Goal: Task Accomplishment & Management: Complete application form

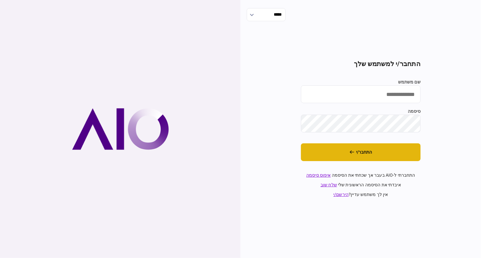
type input "**********"
click at [393, 149] on button "התחבר/י" at bounding box center [361, 152] width 120 height 18
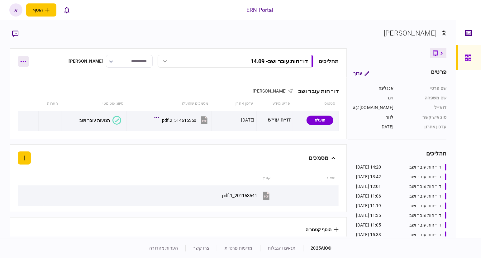
click at [26, 63] on button "button" at bounding box center [23, 61] width 11 height 11
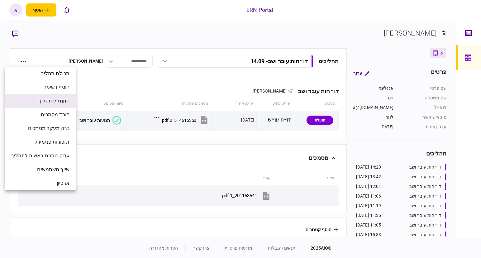
click at [54, 104] on span "התחל/י תהליך" at bounding box center [53, 100] width 31 height 7
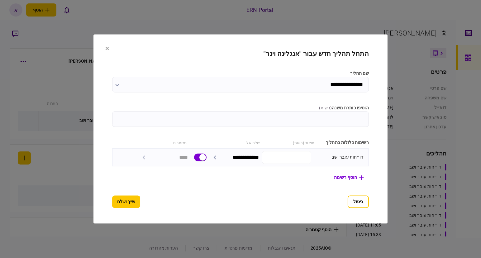
click at [359, 127] on section "**********" at bounding box center [240, 129] width 257 height 158
click at [362, 122] on input "הוסיפו כותרת משנה ( רשות )" at bounding box center [240, 120] width 257 height 16
type input "*****"
click at [113, 201] on button "שייך ושלח" at bounding box center [126, 202] width 28 height 12
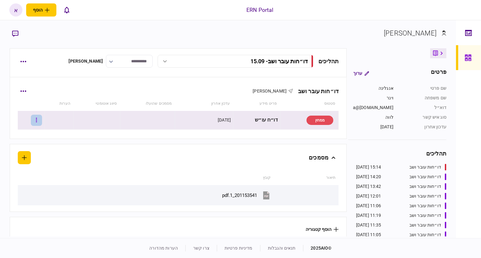
click at [40, 121] on button "button" at bounding box center [36, 120] width 11 height 11
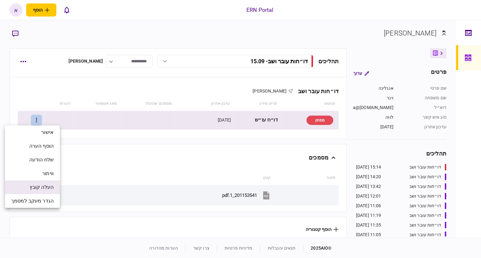
click at [44, 189] on span "העלה קובץ" at bounding box center [42, 187] width 24 height 7
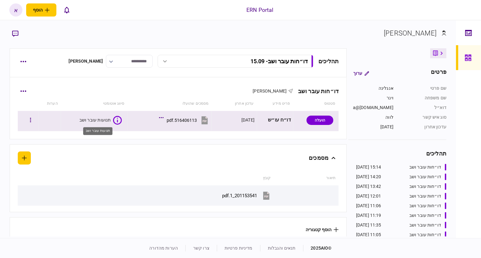
click at [96, 120] on div "תנועות עובר ושב" at bounding box center [94, 120] width 31 height 6
click at [185, 122] on div "516406113.pdf" at bounding box center [182, 120] width 30 height 5
drag, startPoint x: 36, startPoint y: 118, endPoint x: 174, endPoint y: 88, distance: 141.2
click at [179, 88] on div "דו״חות עובר ושב אנגלינה וינר" at bounding box center [178, 87] width 321 height 19
click at [31, 122] on icon "button" at bounding box center [30, 120] width 1 height 4
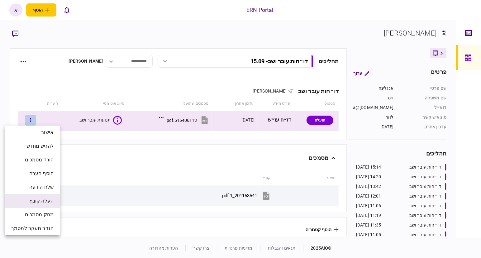
click at [38, 199] on span "העלה קובץ" at bounding box center [42, 200] width 24 height 7
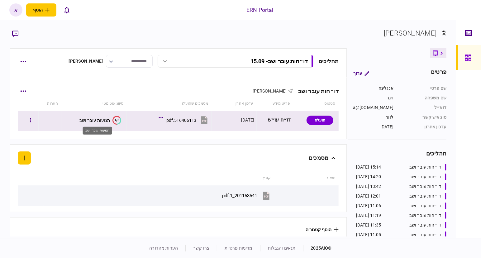
click at [109, 121] on div "תנועות עובר ושב" at bounding box center [94, 120] width 31 height 5
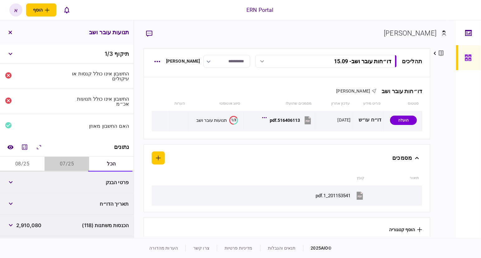
click at [70, 163] on button "07/25" at bounding box center [67, 164] width 45 height 15
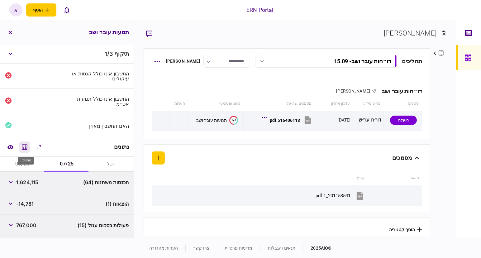
click at [23, 143] on icon "מחשבון" at bounding box center [24, 146] width 7 height 7
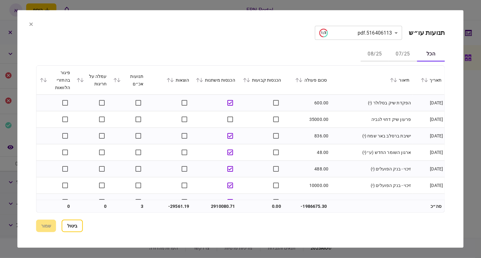
click at [403, 54] on button "07/25" at bounding box center [403, 54] width 28 height 15
click at [199, 79] on icon at bounding box center [197, 80] width 3 height 4
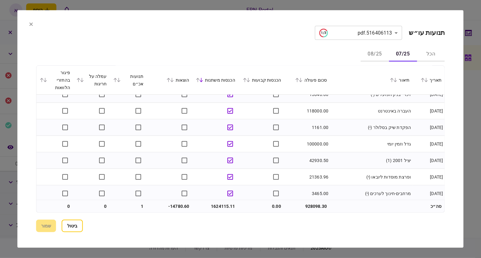
scroll to position [312, 0]
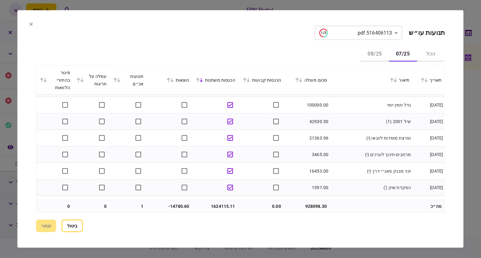
click at [170, 79] on icon at bounding box center [169, 80] width 4 height 4
click at [174, 81] on icon at bounding box center [172, 80] width 4 height 4
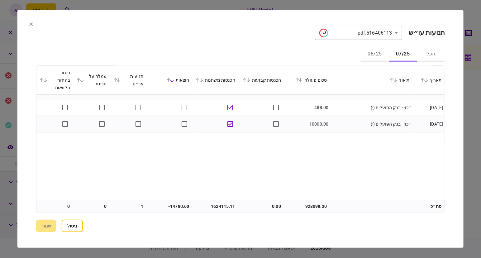
scroll to position [0, 0]
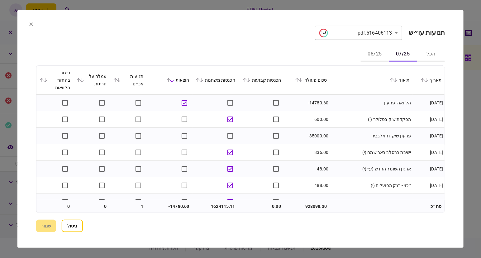
click at [120, 79] on icon at bounding box center [119, 80] width 4 height 4
click at [72, 226] on button "ביטול" at bounding box center [72, 226] width 21 height 12
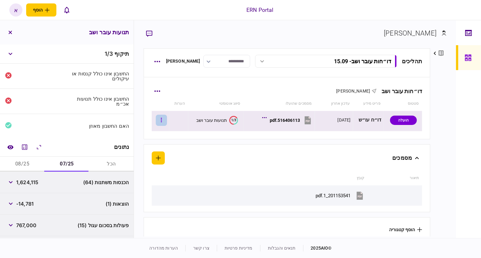
click at [162, 121] on icon "button" at bounding box center [161, 120] width 1 height 6
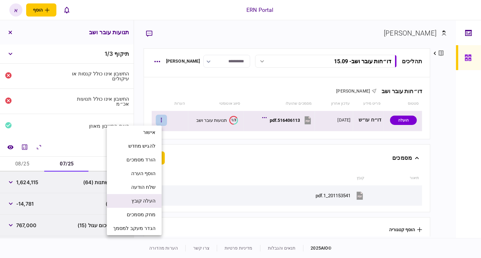
click at [141, 200] on span "העלה קובץ" at bounding box center [143, 200] width 24 height 7
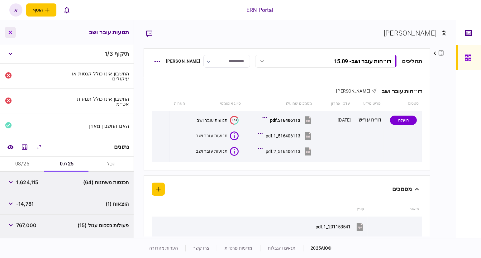
click at [11, 34] on icon "button" at bounding box center [10, 33] width 4 height 4
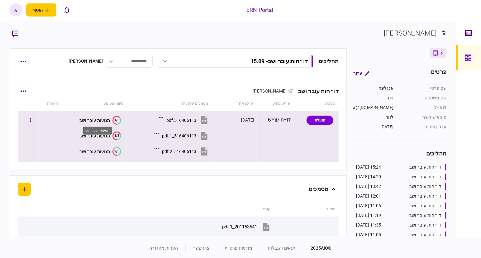
click at [99, 119] on div "תנועות עובר ושב" at bounding box center [94, 120] width 31 height 5
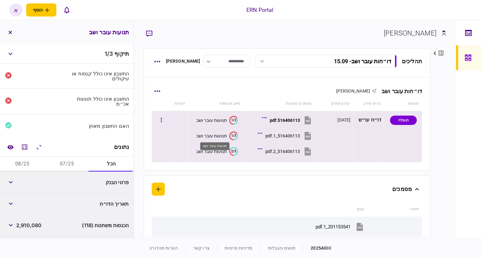
click at [217, 136] on div "תנועות עובר ושב" at bounding box center [211, 135] width 31 height 5
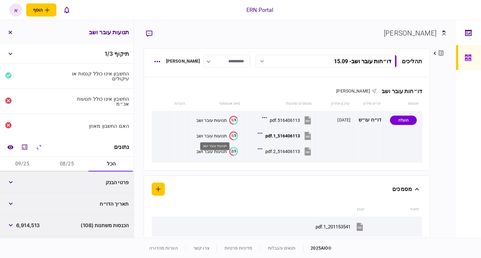
click at [214, 148] on div "תנועות עובר ושב" at bounding box center [214, 146] width 29 height 8
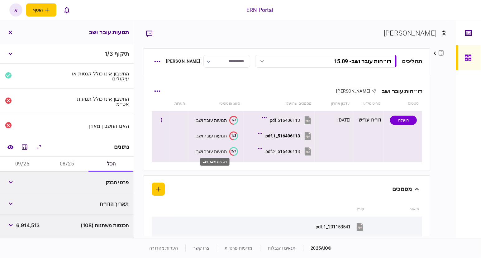
click at [215, 151] on div "תנועות עובר ושב" at bounding box center [211, 151] width 31 height 5
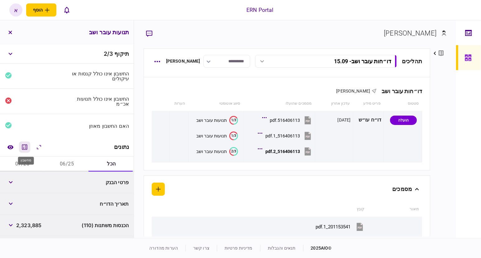
click at [27, 146] on icon "מחשבון" at bounding box center [24, 146] width 5 height 5
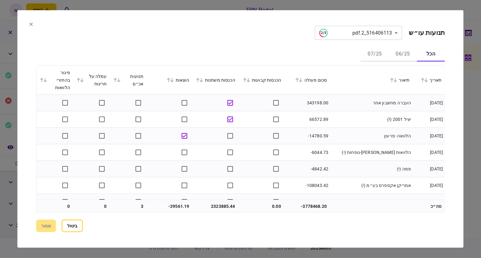
click at [169, 78] on icon at bounding box center [169, 80] width 4 height 4
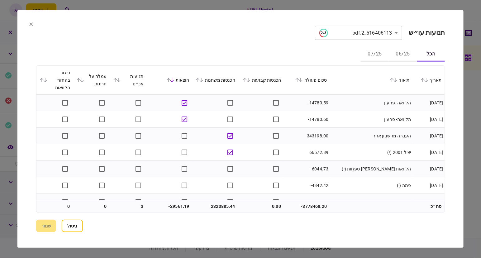
click at [199, 79] on icon at bounding box center [198, 80] width 4 height 4
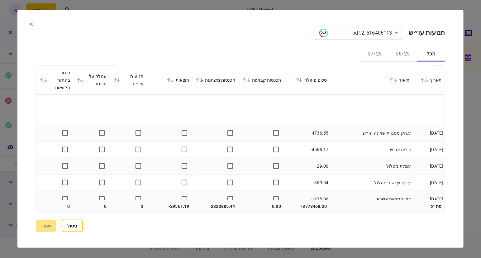
scroll to position [3817, 0]
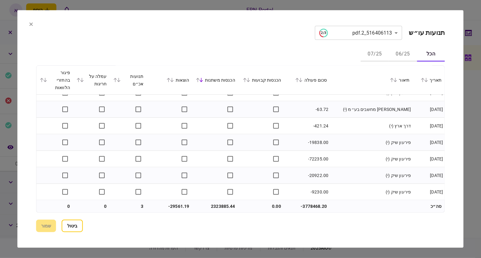
click at [119, 81] on icon at bounding box center [118, 80] width 3 height 4
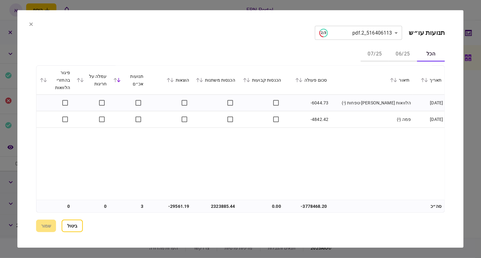
scroll to position [0, 0]
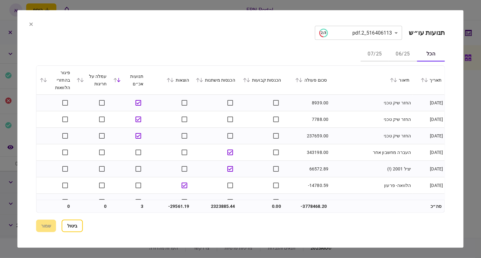
click at [115, 80] on icon at bounding box center [115, 80] width 4 height 4
click at [120, 80] on icon at bounding box center [119, 80] width 4 height 4
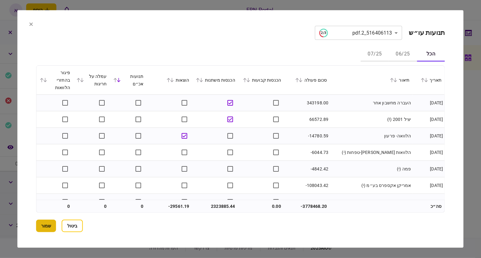
click at [48, 225] on button "שמור" at bounding box center [46, 226] width 20 height 12
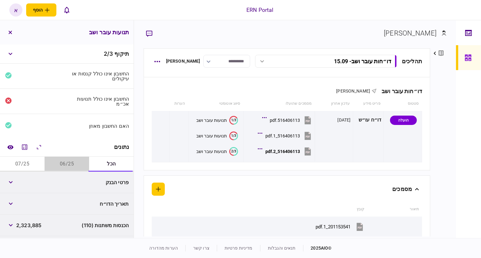
click at [68, 162] on button "06/25" at bounding box center [67, 164] width 45 height 15
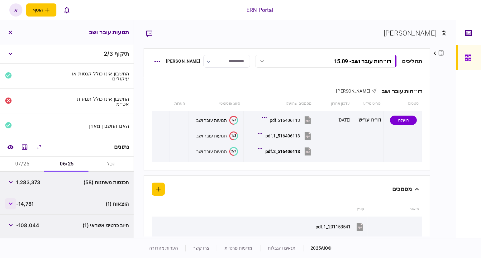
click at [14, 203] on button "button" at bounding box center [10, 203] width 11 height 11
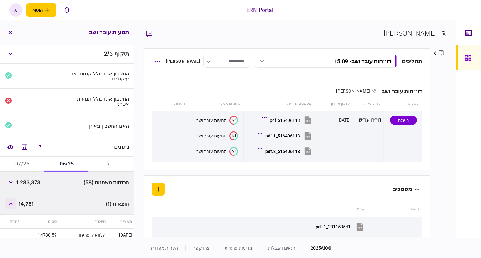
click at [14, 203] on button "button" at bounding box center [10, 203] width 11 height 11
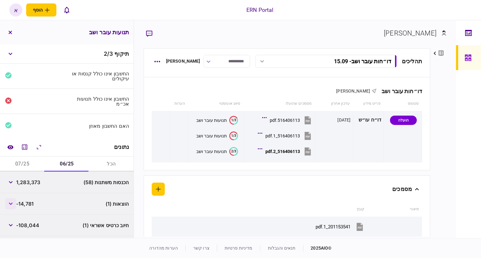
click at [14, 203] on button "button" at bounding box center [10, 203] width 11 height 11
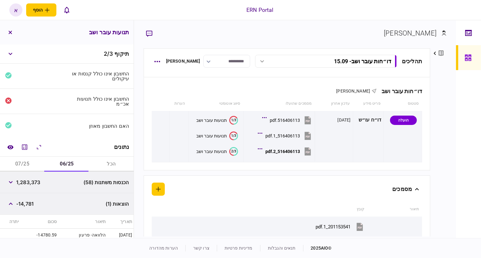
click at [22, 163] on button "07/25" at bounding box center [22, 164] width 45 height 15
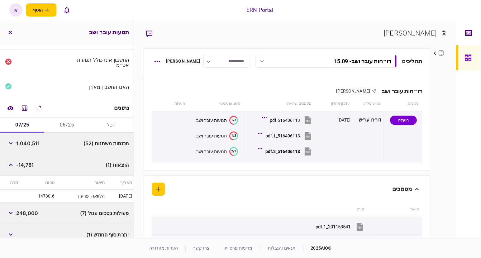
scroll to position [88, 0]
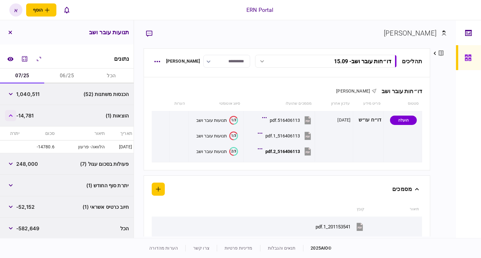
click at [9, 115] on button "button" at bounding box center [10, 115] width 11 height 11
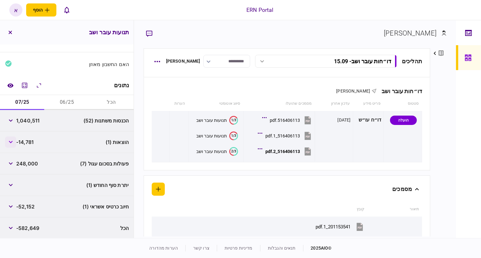
scroll to position [62, 0]
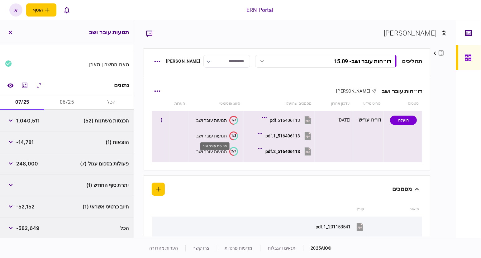
click at [222, 136] on div "תנועות עובר ושב" at bounding box center [211, 135] width 31 height 5
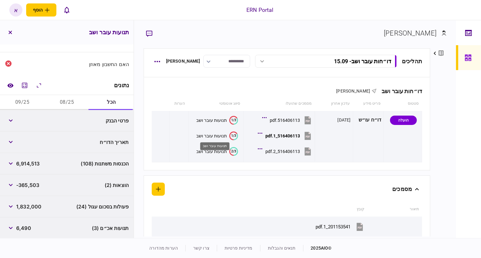
click at [216, 145] on div "תנועות עובר ושב" at bounding box center [214, 146] width 29 height 8
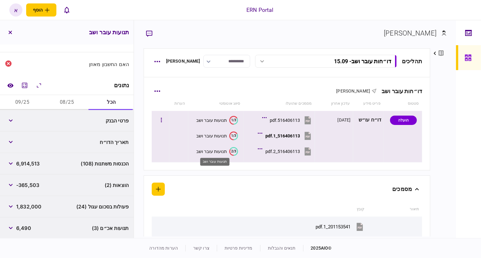
click at [216, 153] on div "תנועות עובר ושב" at bounding box center [211, 151] width 31 height 5
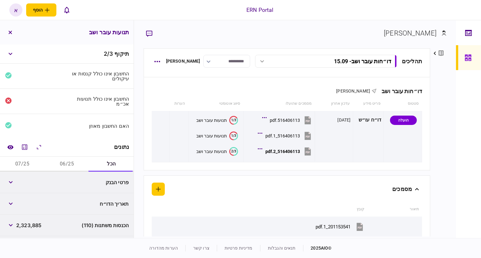
scroll to position [39, 0]
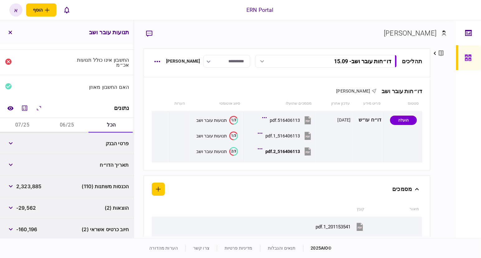
click at [23, 115] on div "נתונים" at bounding box center [67, 108] width 134 height 19
click at [21, 123] on button "07/25" at bounding box center [22, 125] width 45 height 15
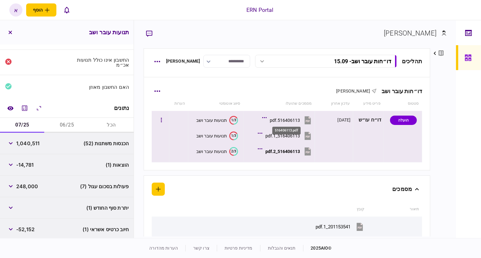
click at [284, 118] on div "516406113.pdf" at bounding box center [285, 120] width 30 height 5
click at [227, 118] on div "תנועות עובר ושב" at bounding box center [211, 120] width 31 height 5
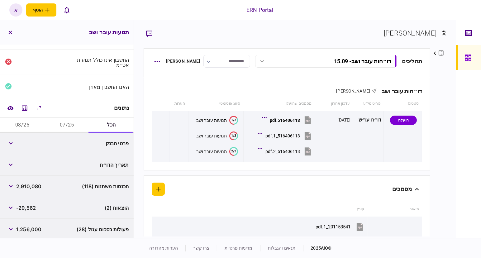
click at [67, 125] on button "07/25" at bounding box center [67, 125] width 45 height 15
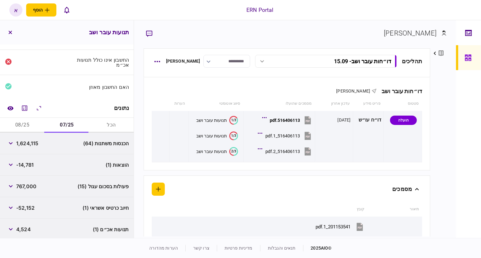
scroll to position [78, 0]
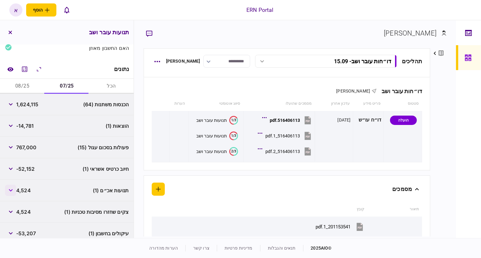
click at [12, 193] on button "button" at bounding box center [10, 190] width 11 height 11
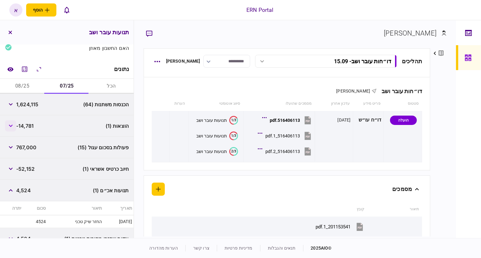
click at [16, 124] on button "button" at bounding box center [10, 125] width 11 height 11
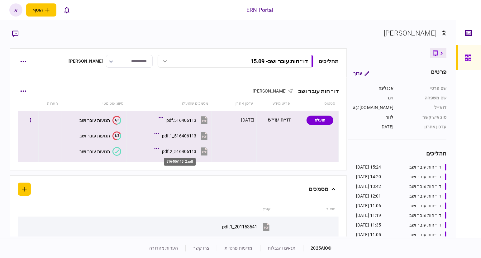
click at [188, 150] on div "516406113_2.pdf" at bounding box center [179, 151] width 35 height 5
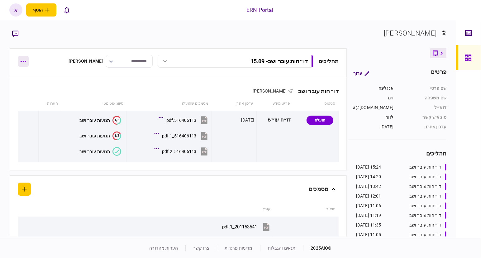
click at [23, 59] on button "button" at bounding box center [23, 61] width 11 height 11
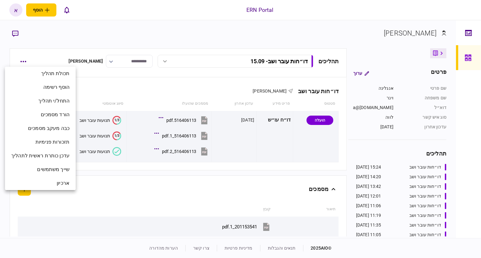
click at [103, 190] on div at bounding box center [240, 129] width 481 height 258
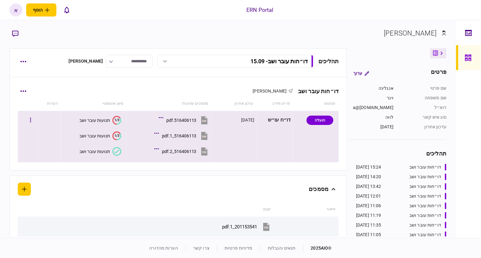
click at [93, 118] on div "תנועות עובר ושב" at bounding box center [94, 120] width 31 height 5
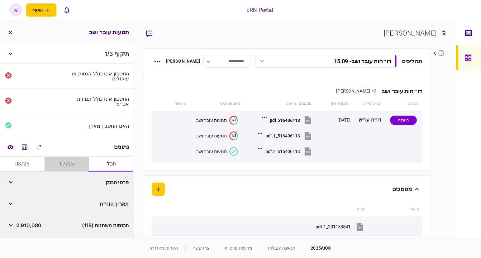
click at [72, 164] on button "07/25" at bounding box center [67, 164] width 45 height 15
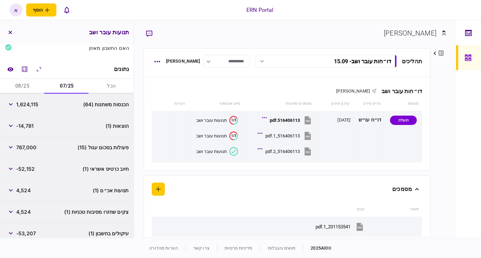
scroll to position [117, 0]
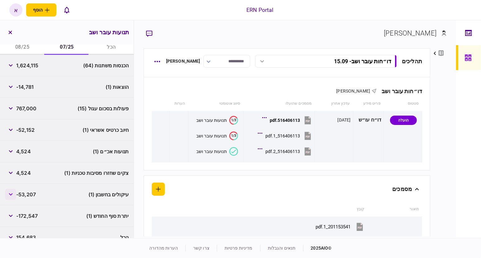
click at [15, 198] on button "button" at bounding box center [10, 194] width 11 height 11
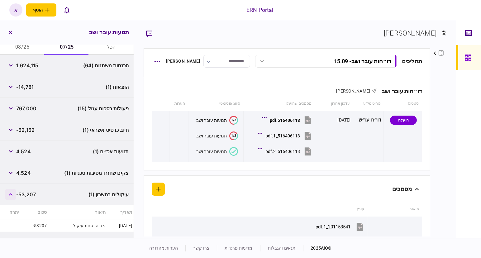
scroll to position [153, 0]
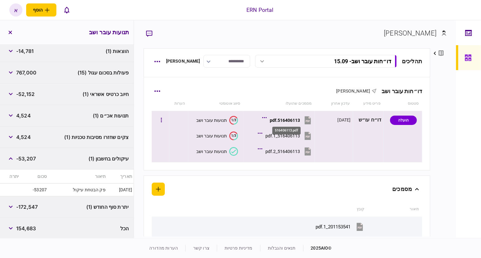
click at [284, 119] on div "516406113.pdf" at bounding box center [285, 120] width 30 height 5
click at [303, 136] on button "516406113_1.pdf" at bounding box center [285, 136] width 53 height 14
click at [223, 134] on div "תנועות עובר ושב" at bounding box center [211, 135] width 31 height 5
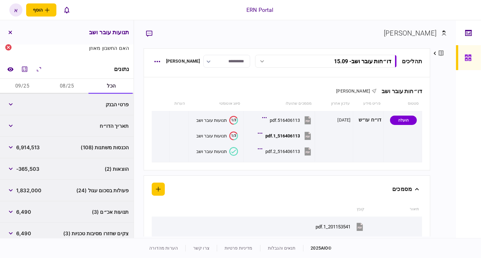
scroll to position [147, 0]
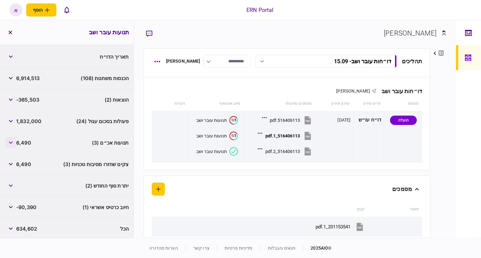
click at [11, 143] on button "button" at bounding box center [10, 142] width 11 height 11
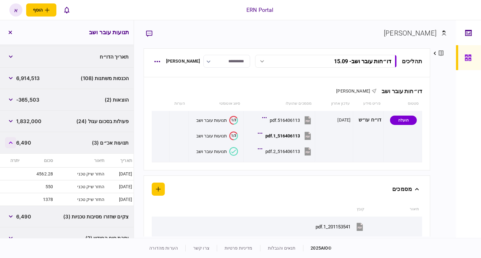
click at [11, 143] on button "button" at bounding box center [10, 142] width 11 height 11
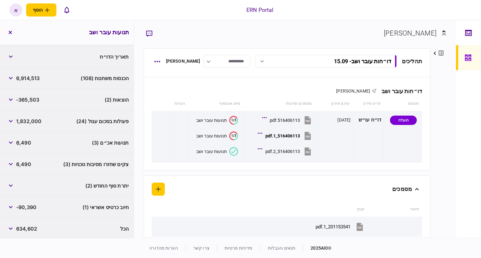
scroll to position [69, 0]
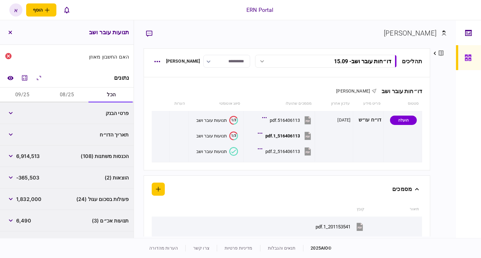
click at [63, 92] on button "08/25" at bounding box center [67, 95] width 45 height 15
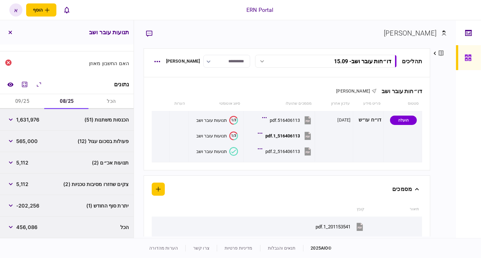
scroll to position [62, 0]
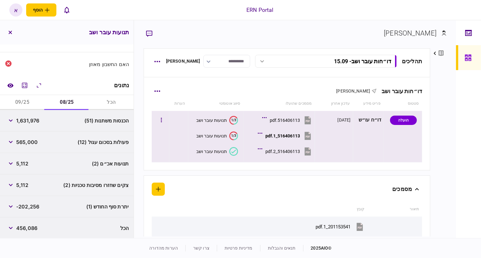
click at [287, 117] on button "516406113.pdf" at bounding box center [288, 120] width 49 height 14
click at [214, 116] on button "1/3 תנועות עובר ושב" at bounding box center [217, 120] width 42 height 9
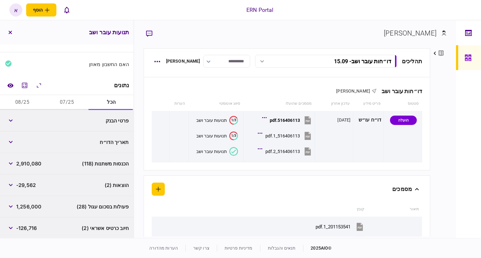
scroll to position [0, 0]
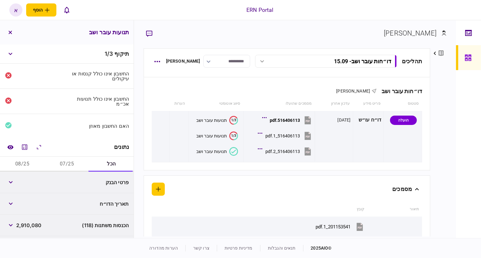
click at [15, 168] on button "08/25" at bounding box center [22, 164] width 45 height 15
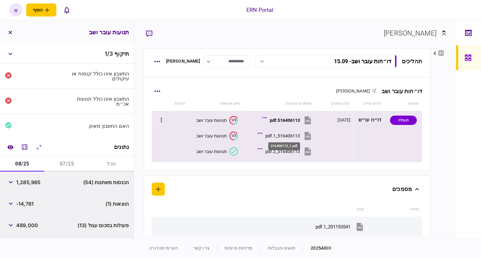
click at [289, 136] on div "516406113_1.pdf" at bounding box center [282, 135] width 35 height 5
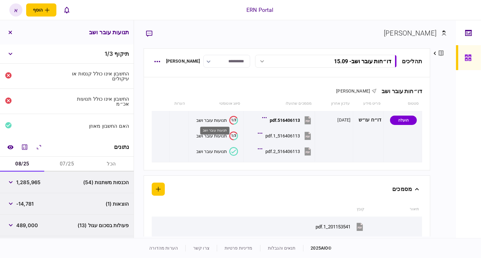
click at [217, 122] on div "תנועות עובר ושב" at bounding box center [215, 128] width 31 height 13
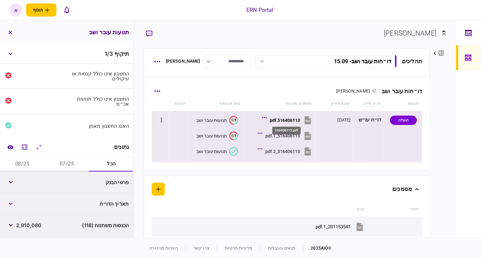
click at [288, 120] on div "516406113.pdf" at bounding box center [285, 120] width 30 height 5
click at [295, 150] on div "516406113_2.pdf" at bounding box center [282, 151] width 35 height 5
click at [286, 137] on div "516406113_1.pdf" at bounding box center [282, 135] width 35 height 5
click at [300, 152] on div "516406113_2.pdf" at bounding box center [282, 151] width 35 height 5
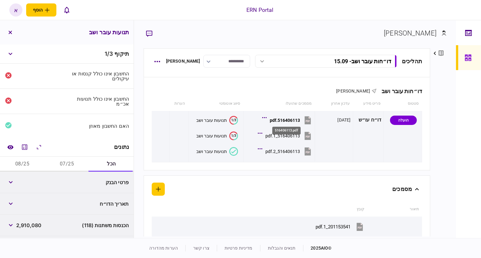
click at [286, 135] on div "516406113.pdf" at bounding box center [287, 128] width 30 height 13
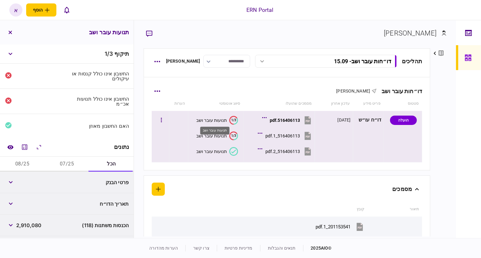
click at [214, 119] on div "תנועות עובר ושב" at bounding box center [211, 120] width 31 height 5
click at [218, 136] on div "תנועות עובר ושב" at bounding box center [211, 135] width 31 height 5
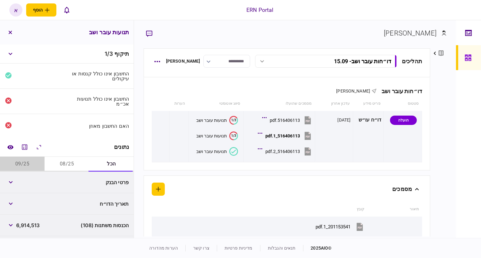
click at [17, 161] on button "09/25" at bounding box center [22, 164] width 45 height 15
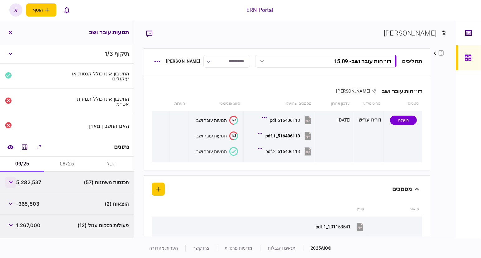
click at [12, 183] on button "button" at bounding box center [10, 182] width 11 height 11
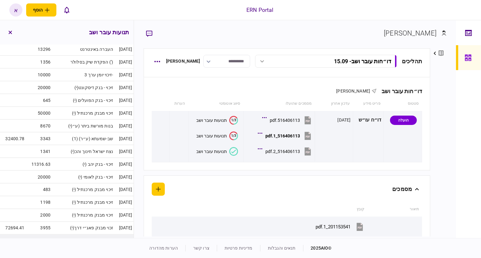
scroll to position [779, 0]
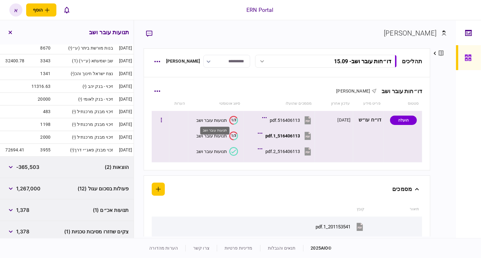
click at [213, 118] on div "תנועות עובר ושב" at bounding box center [211, 120] width 31 height 5
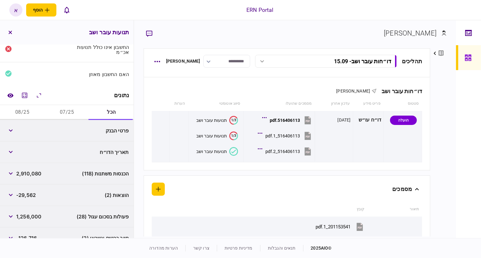
scroll to position [0, 0]
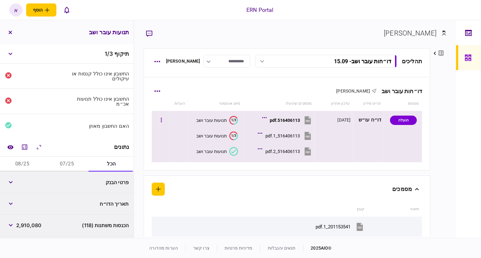
click at [219, 129] on section "1/3 תנועות עובר ושב" at bounding box center [214, 136] width 47 height 14
click at [218, 137] on div "תנועות עובר ושב" at bounding box center [211, 135] width 31 height 5
click at [282, 135] on div "516406113_1.pdf" at bounding box center [282, 135] width 35 height 5
click at [21, 162] on button "09/25" at bounding box center [22, 164] width 45 height 15
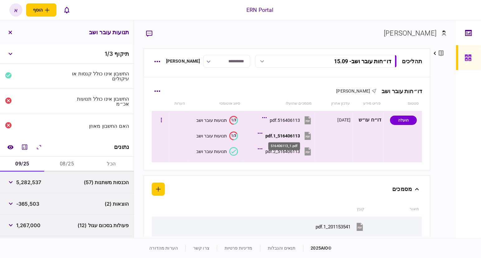
click at [287, 133] on div "516406113_1.pdf" at bounding box center [282, 135] width 35 height 5
click at [223, 131] on button "1/3 תנועות עובר ושב" at bounding box center [217, 135] width 42 height 9
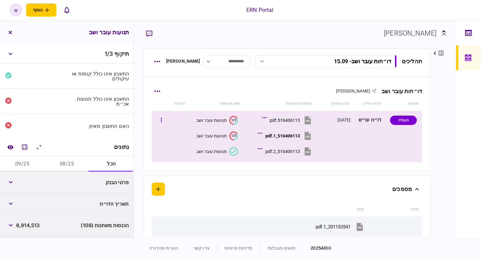
click at [302, 140] on button "516406113_1.pdf" at bounding box center [285, 136] width 53 height 14
click at [220, 145] on section "תנועות עובר ושב" at bounding box center [214, 151] width 47 height 14
click at [224, 152] on div "תנועות עובר ושב" at bounding box center [211, 151] width 31 height 5
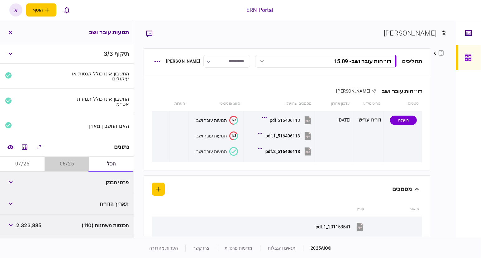
click at [62, 161] on button "06/25" at bounding box center [67, 164] width 45 height 15
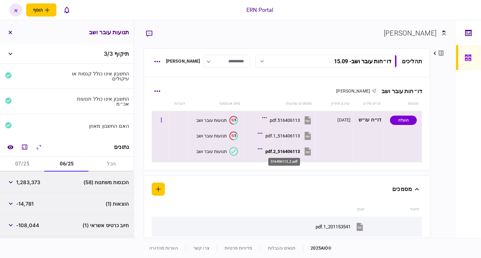
click at [290, 151] on div "516406113_2.pdf" at bounding box center [282, 151] width 35 height 5
